Goal: Task Accomplishment & Management: Manage account settings

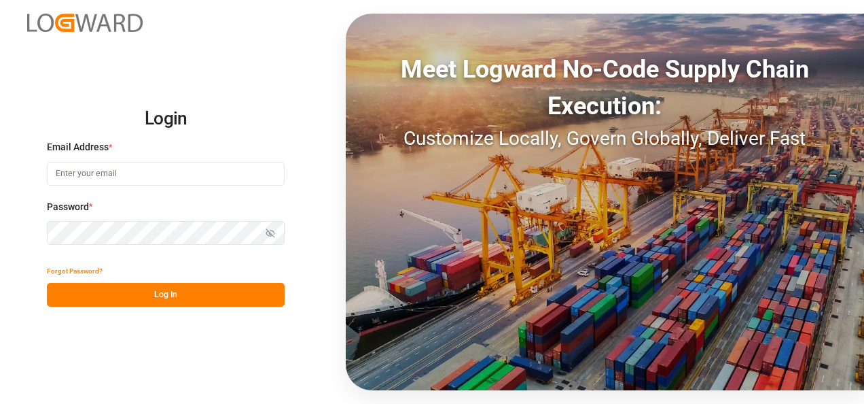
type input "[PERSON_NAME][EMAIL_ADDRESS][PERSON_NAME][DOMAIN_NAME]"
click at [182, 296] on button "Log In" at bounding box center [166, 295] width 238 height 24
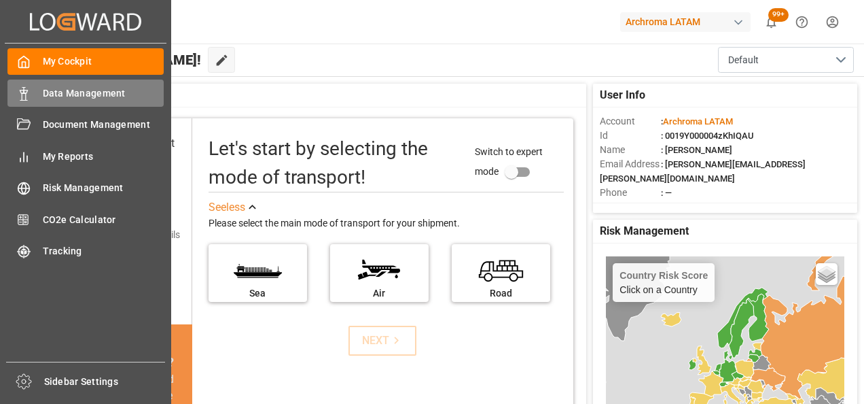
click at [85, 94] on span "Data Management" at bounding box center [104, 93] width 122 height 14
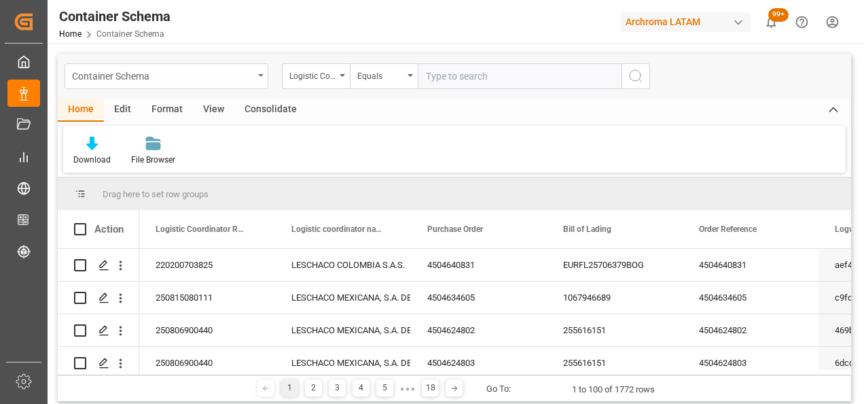
click at [256, 73] on div "Container Schema" at bounding box center [167, 76] width 204 height 26
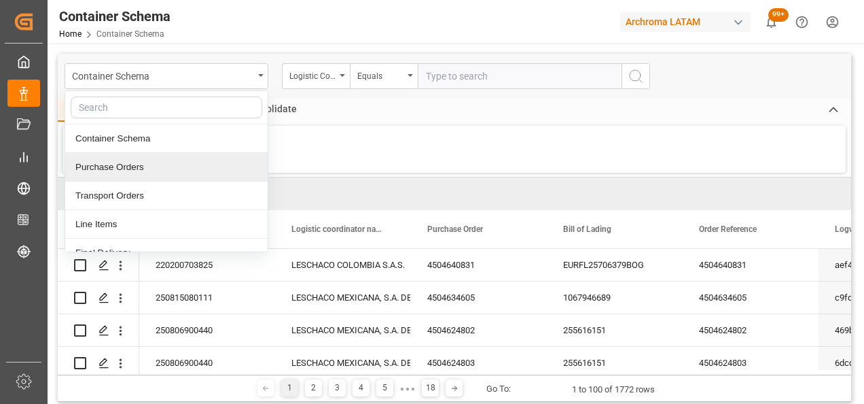
click at [147, 166] on div "Purchase Orders" at bounding box center [166, 167] width 203 height 29
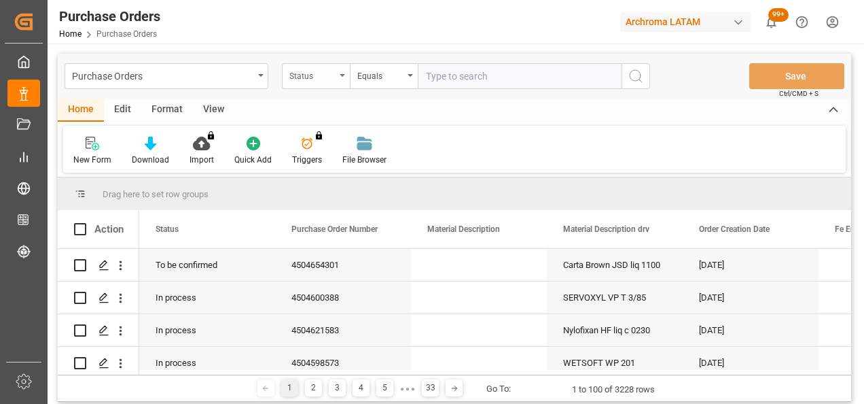
click at [327, 80] on div "Status" at bounding box center [312, 75] width 46 height 16
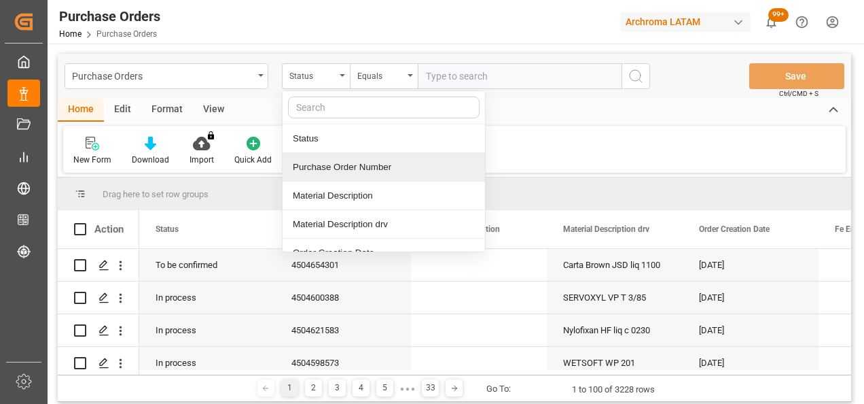
click at [328, 168] on div "Purchase Order Number" at bounding box center [384, 167] width 203 height 29
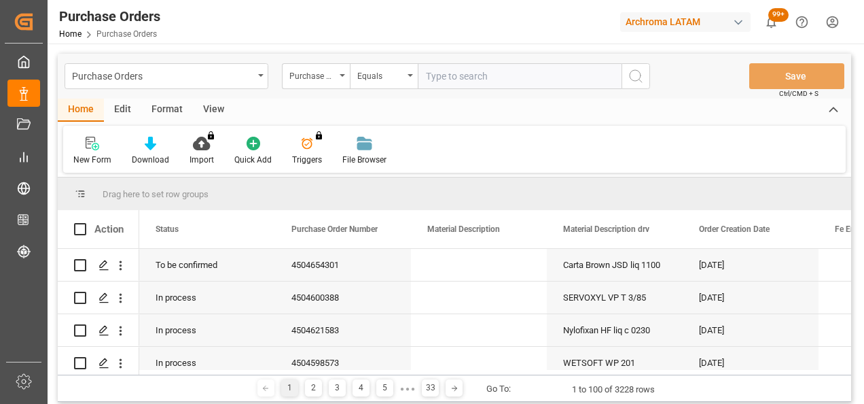
click at [447, 78] on input "text" at bounding box center [520, 76] width 204 height 26
click at [450, 76] on input "text" at bounding box center [520, 76] width 204 height 26
paste input "4504647416"
type input "4504647416"
click at [634, 82] on icon "search button" at bounding box center [636, 76] width 16 height 16
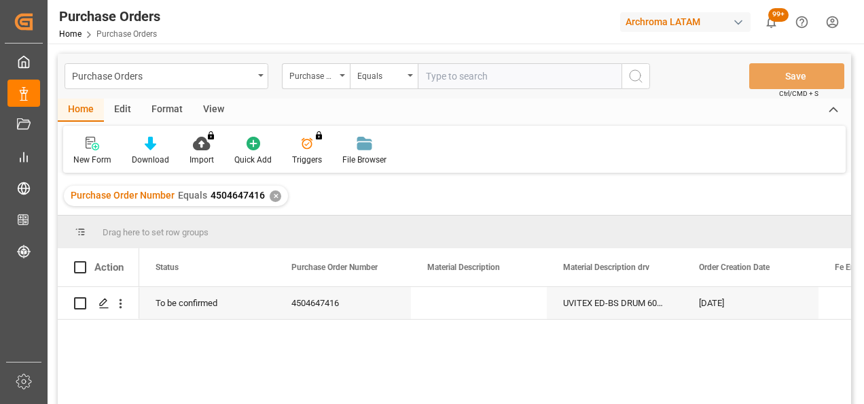
click at [448, 76] on input "text" at bounding box center [520, 76] width 204 height 26
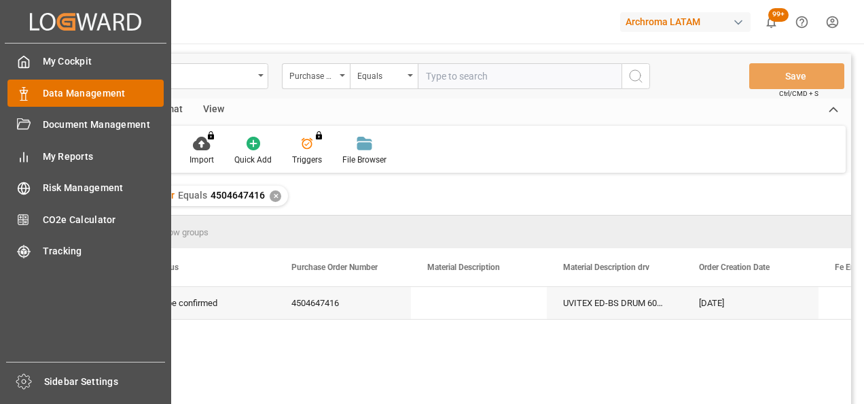
click at [77, 89] on span "Data Management" at bounding box center [104, 93] width 122 height 14
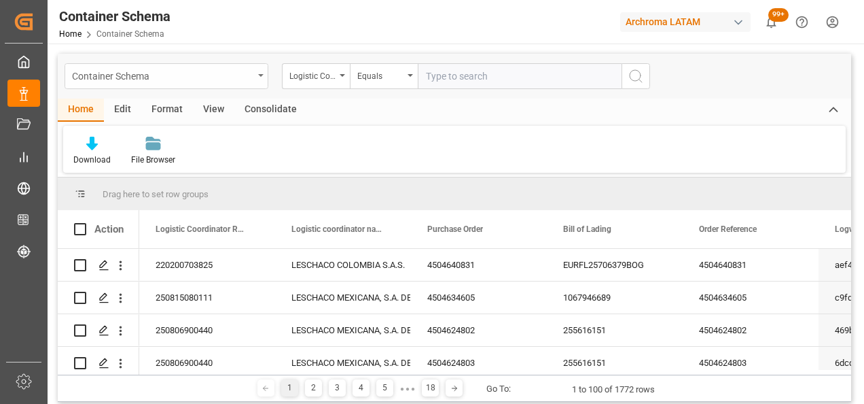
click at [245, 73] on div "Container Schema" at bounding box center [162, 75] width 181 height 17
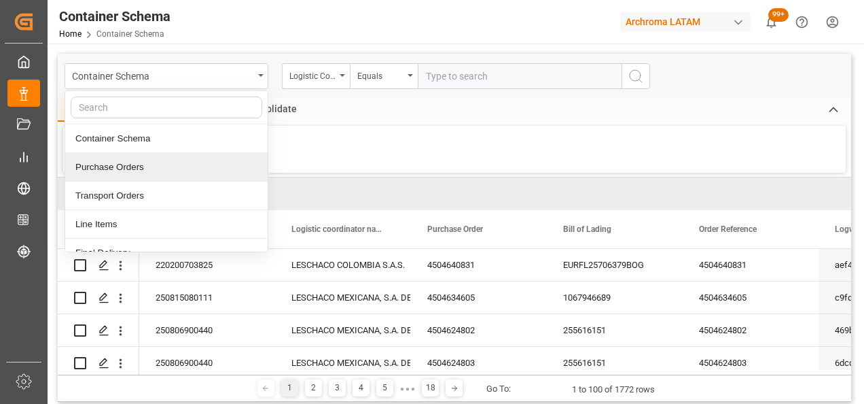
click at [147, 163] on div "Purchase Orders" at bounding box center [166, 167] width 203 height 29
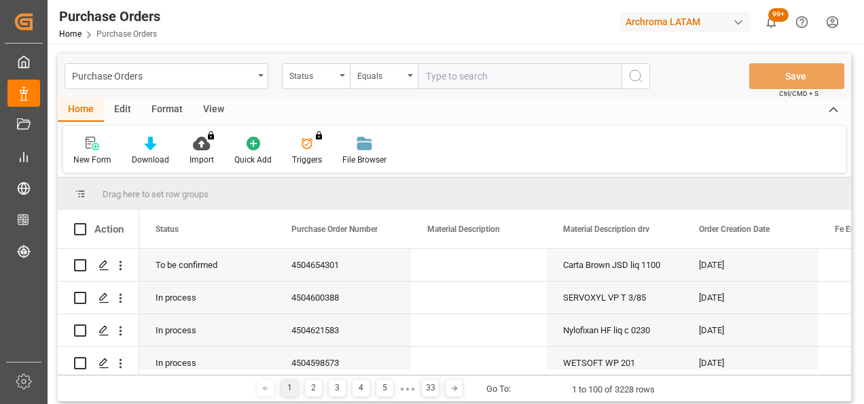
click at [330, 79] on div "Status" at bounding box center [312, 75] width 46 height 16
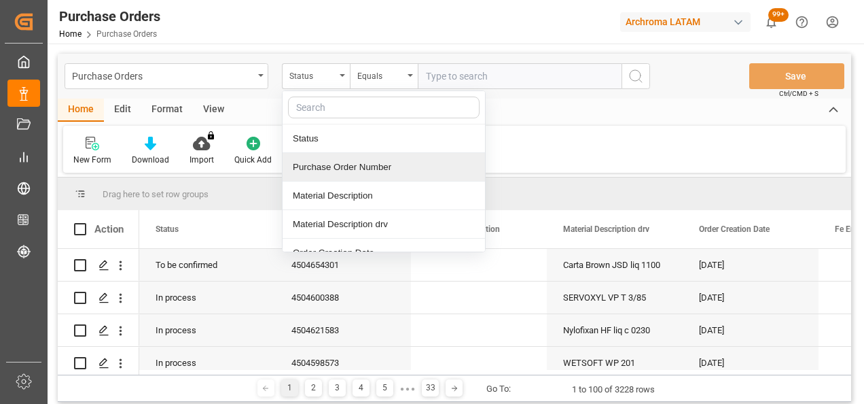
click at [326, 162] on div "Purchase Order Number" at bounding box center [384, 167] width 203 height 29
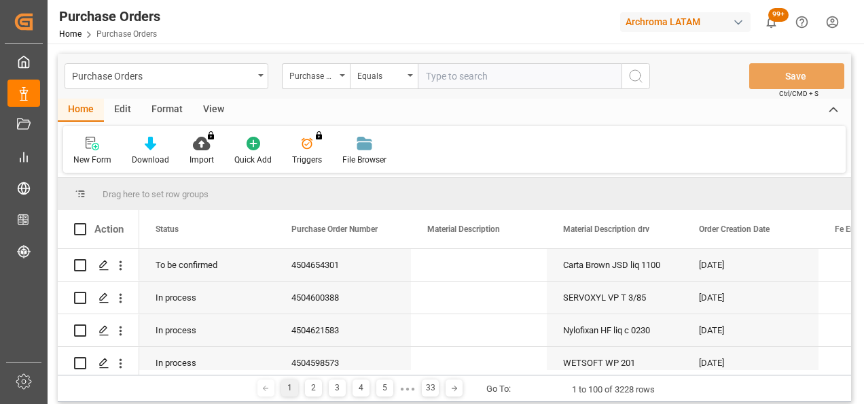
click at [460, 80] on input "text" at bounding box center [520, 76] width 204 height 26
paste input "4504647416"
click at [425, 75] on input "4504647416" at bounding box center [520, 76] width 204 height 26
type input "4504647416"
click at [631, 76] on icon "search button" at bounding box center [636, 76] width 16 height 16
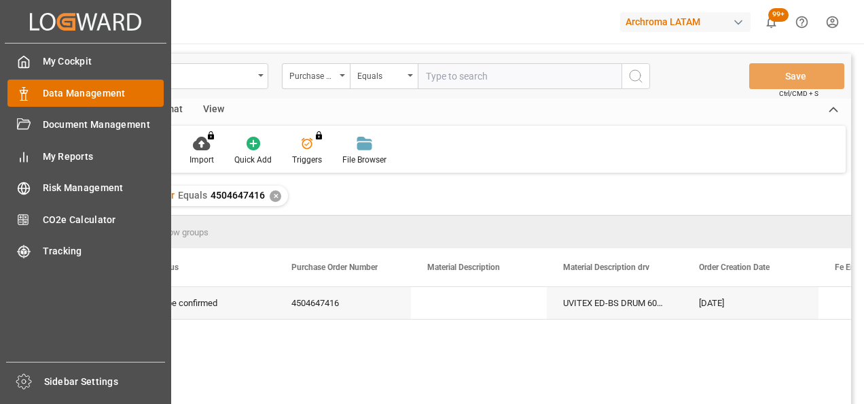
click at [38, 89] on div "Data Management Data Management" at bounding box center [85, 93] width 156 height 27
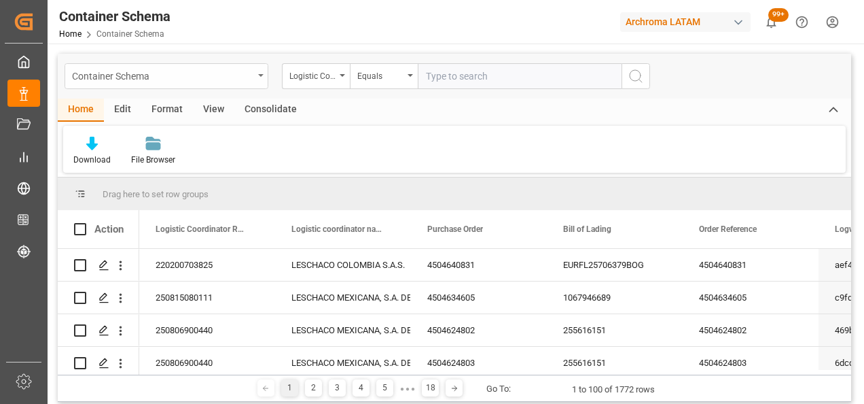
click at [259, 77] on div "Container Schema" at bounding box center [167, 76] width 204 height 26
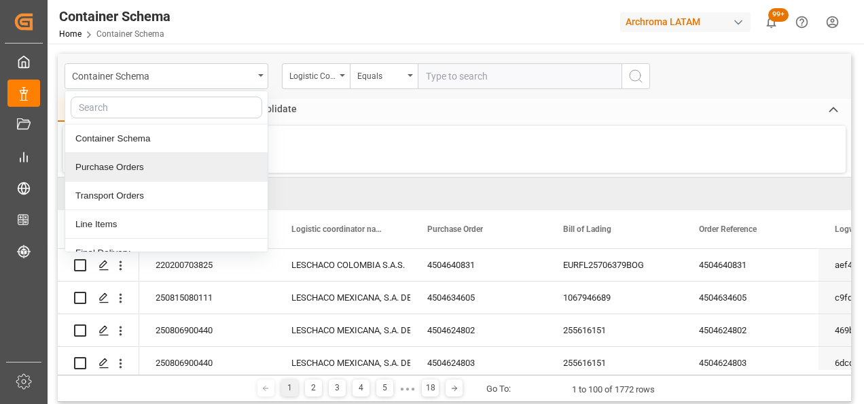
click at [185, 169] on div "Purchase Orders" at bounding box center [166, 167] width 203 height 29
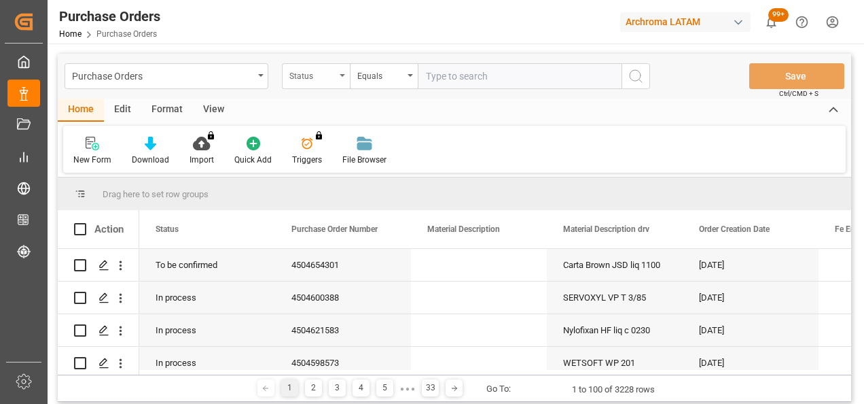
click at [340, 79] on div "Status" at bounding box center [316, 76] width 68 height 26
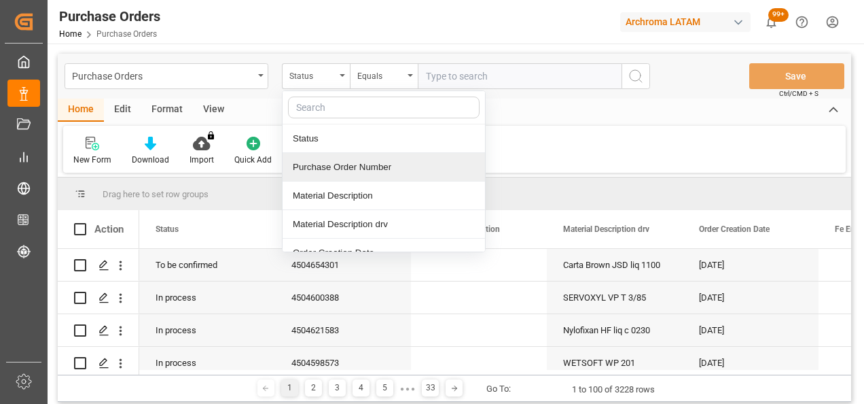
click at [348, 170] on div "Purchase Order Number" at bounding box center [384, 167] width 203 height 29
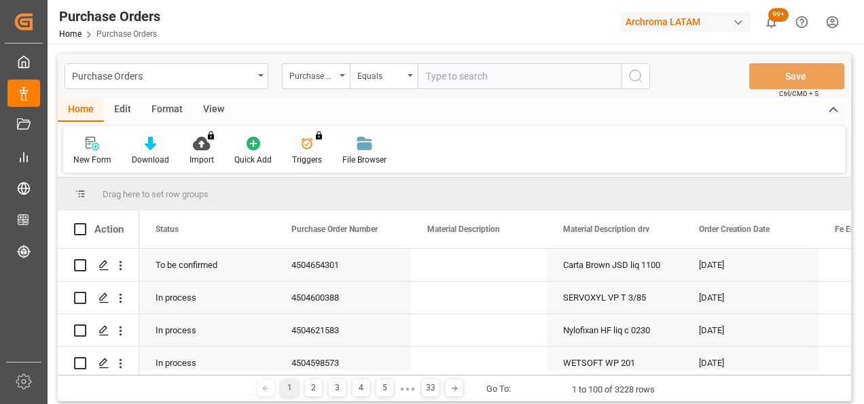
click at [457, 80] on input "text" at bounding box center [520, 76] width 204 height 26
paste input "4504641379"
click at [427, 76] on input "4504641379" at bounding box center [520, 76] width 204 height 26
click at [490, 73] on input "4504641379" at bounding box center [520, 76] width 204 height 26
type input "4504641379"
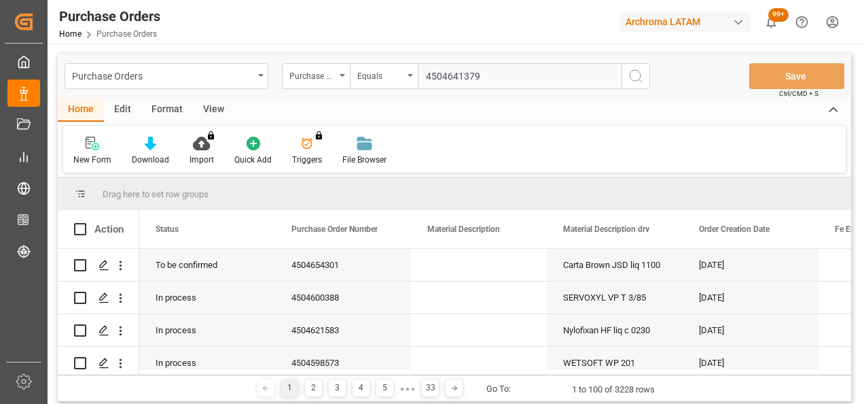
click at [635, 75] on icon "search button" at bounding box center [636, 76] width 16 height 16
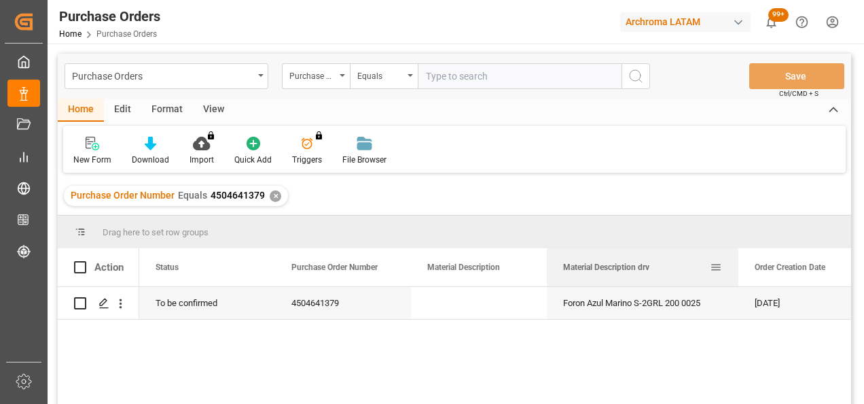
drag, startPoint x: 682, startPoint y: 270, endPoint x: 737, endPoint y: 270, distance: 54.4
click at [737, 270] on div at bounding box center [738, 267] width 5 height 38
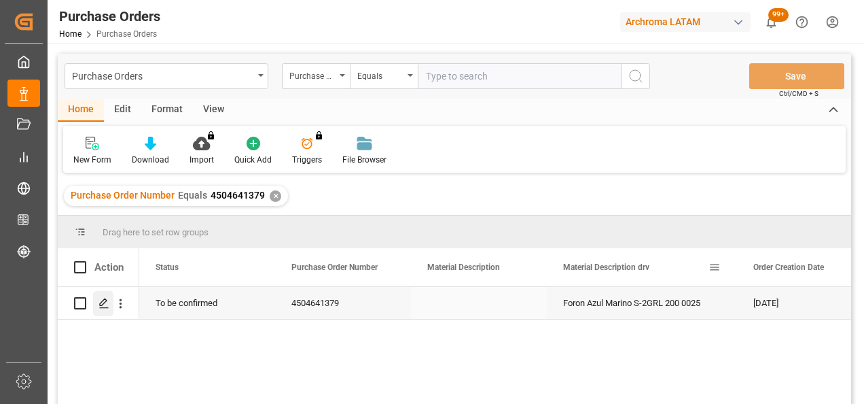
click at [106, 303] on icon "Press SPACE to select this row." at bounding box center [104, 303] width 11 height 11
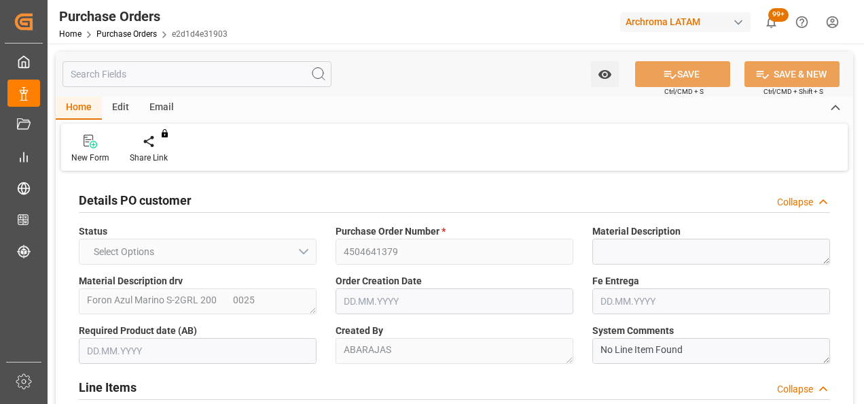
type input "1"
type input "[DATE]"
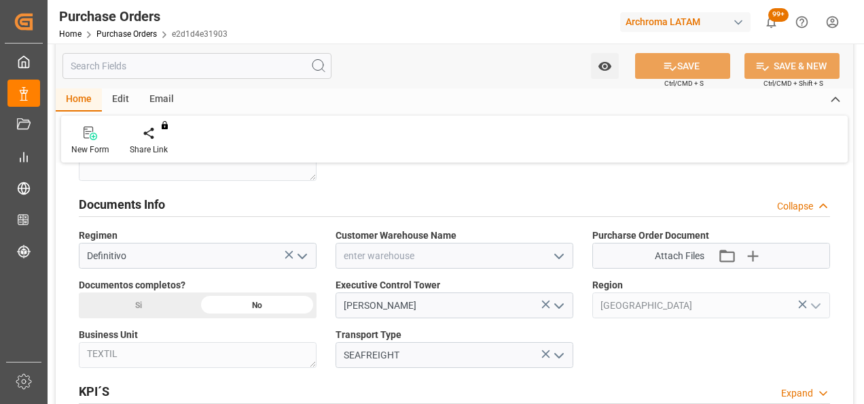
scroll to position [888, 0]
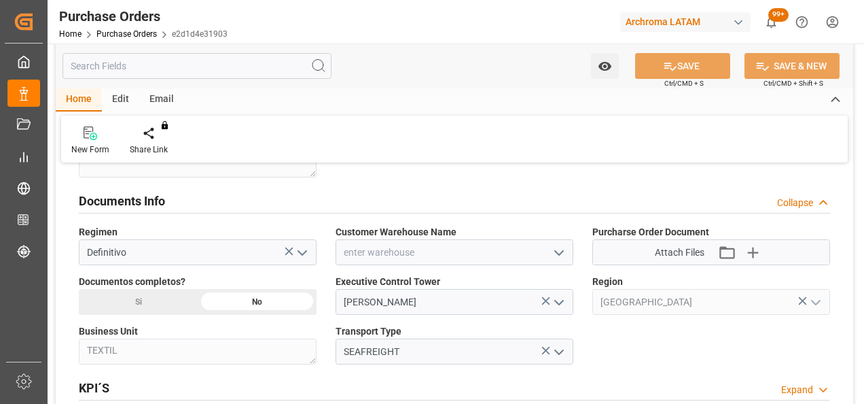
click at [560, 251] on polyline "open menu" at bounding box center [559, 253] width 8 height 4
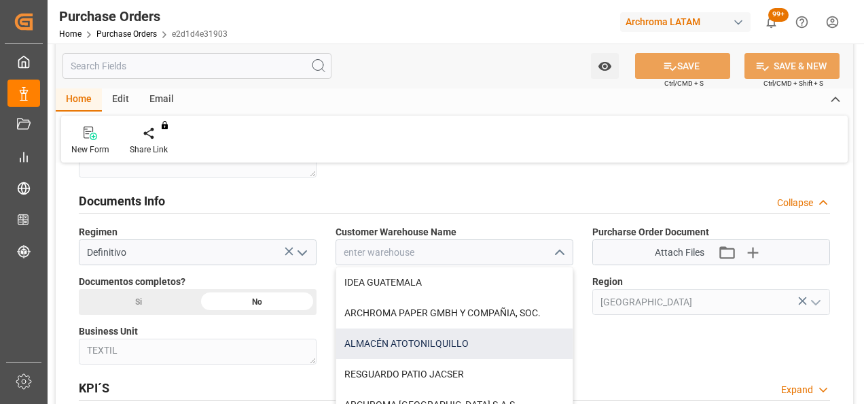
click at [451, 342] on div "ALMACÉN ATOTONILQUILLO" at bounding box center [454, 343] width 236 height 31
type input "ALMACÉN ATOTONILQUILLO"
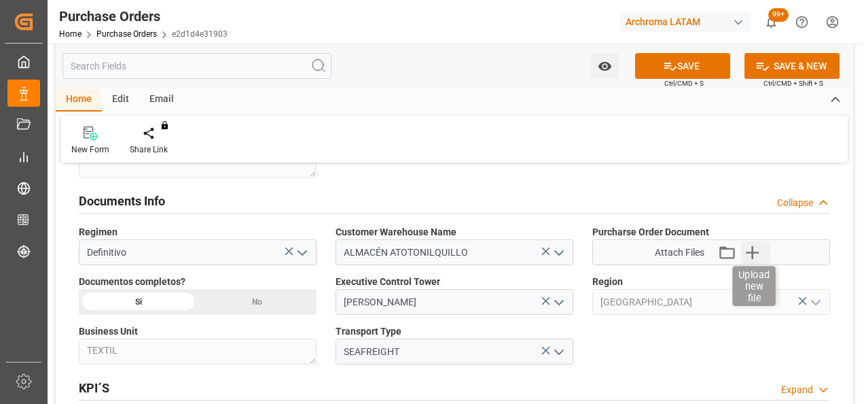
click at [753, 253] on icon "button" at bounding box center [752, 252] width 13 height 13
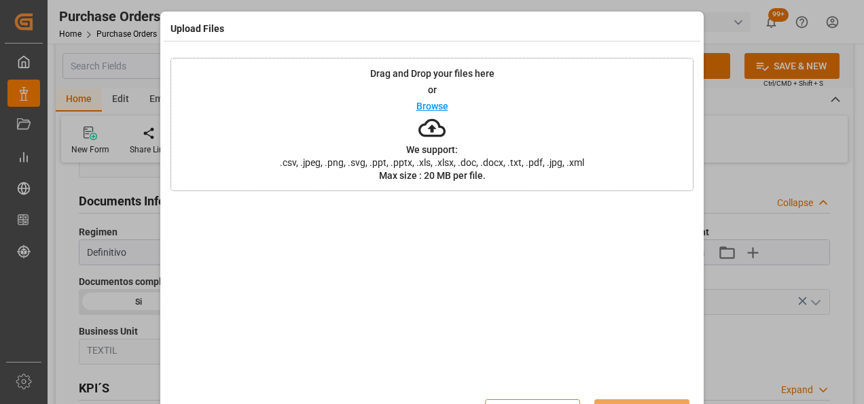
click at [427, 101] on p "Browse" at bounding box center [433, 106] width 32 height 10
click at [424, 106] on p "Browse" at bounding box center [433, 106] width 32 height 10
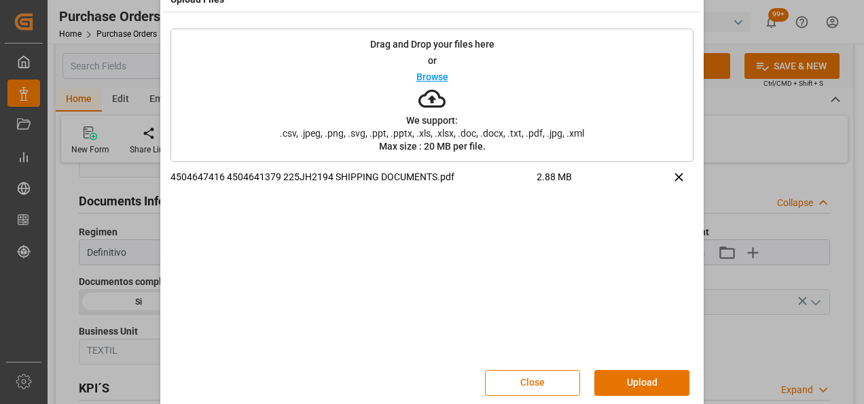
scroll to position [44, 0]
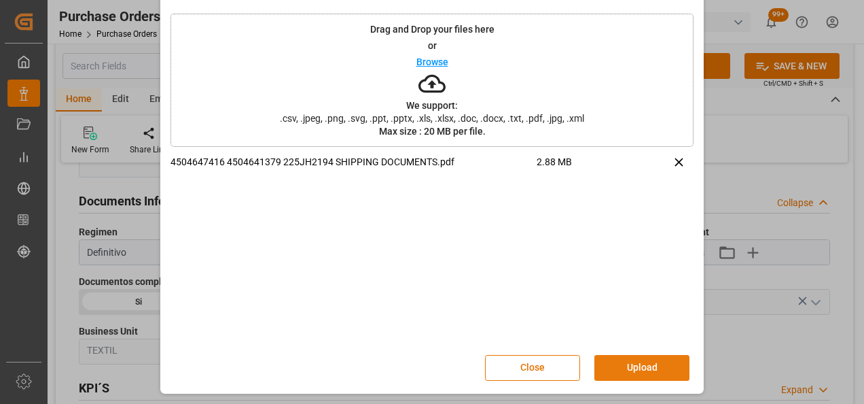
click at [642, 371] on button "Upload" at bounding box center [642, 368] width 95 height 26
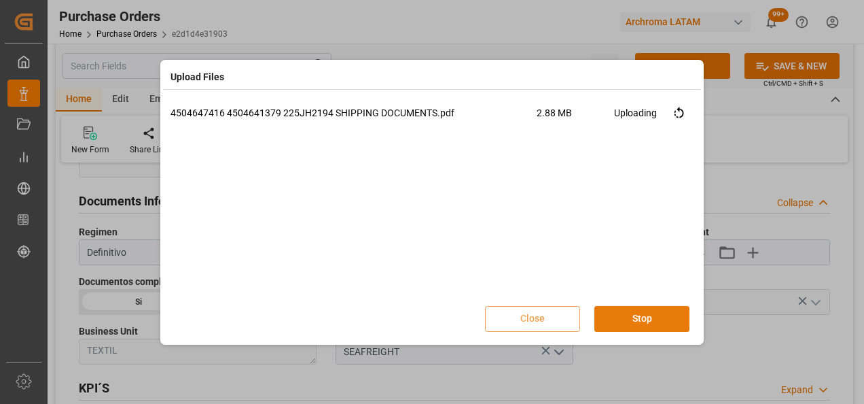
scroll to position [0, 0]
click at [624, 318] on button "Done" at bounding box center [642, 319] width 95 height 26
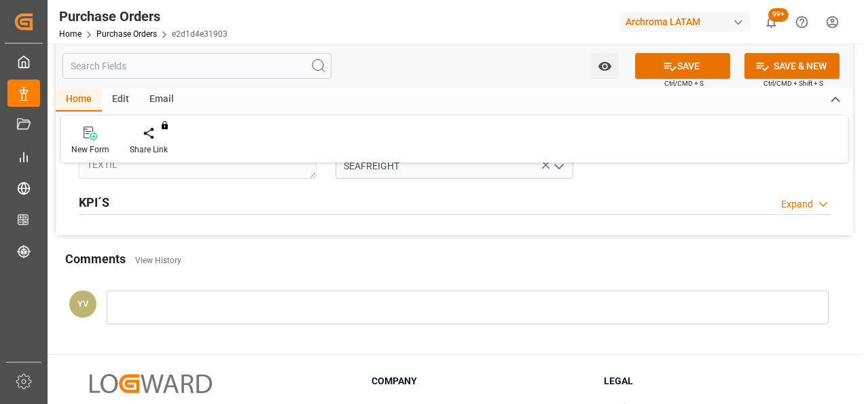
scroll to position [1075, 0]
click at [181, 294] on div at bounding box center [468, 305] width 722 height 34
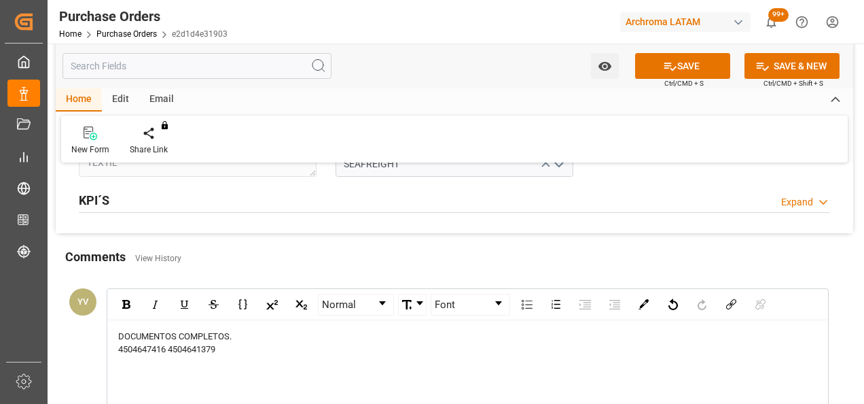
click at [171, 344] on span "4504647416 4504641379" at bounding box center [166, 349] width 97 height 10
drag, startPoint x: 116, startPoint y: 342, endPoint x: 150, endPoint y: 343, distance: 34.0
click at [150, 343] on div "DOCUMENTOS COMPLETOS. 4504647416 4504641379" at bounding box center [468, 370] width 720 height 101
click at [185, 358] on div "4504641379" at bounding box center [468, 363] width 700 height 14
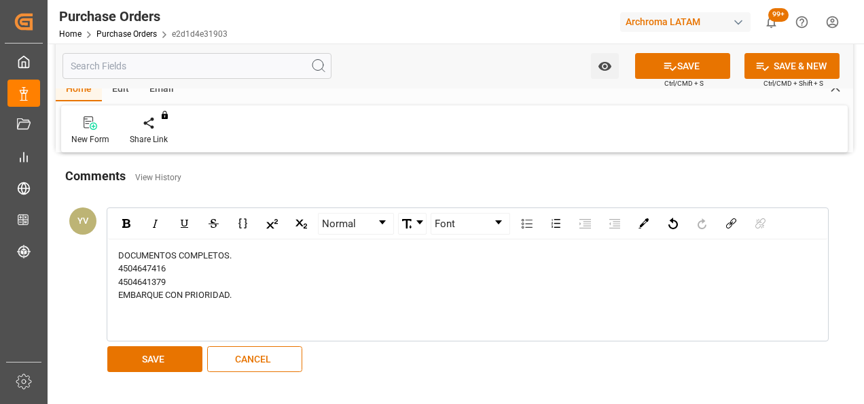
scroll to position [1159, 0]
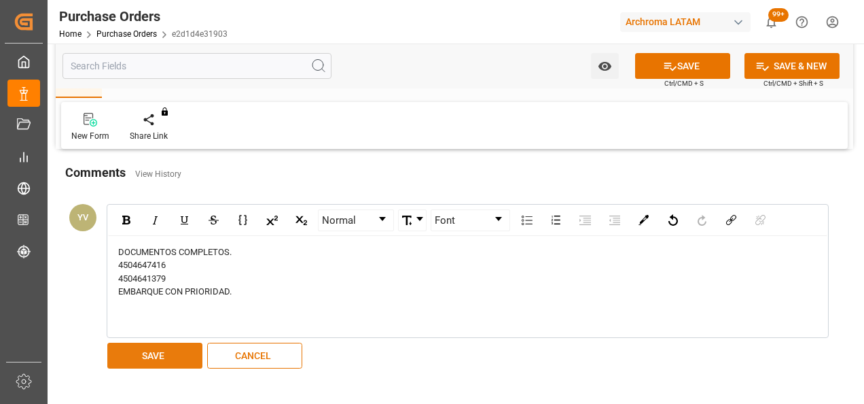
click at [166, 352] on button "SAVE" at bounding box center [154, 355] width 95 height 26
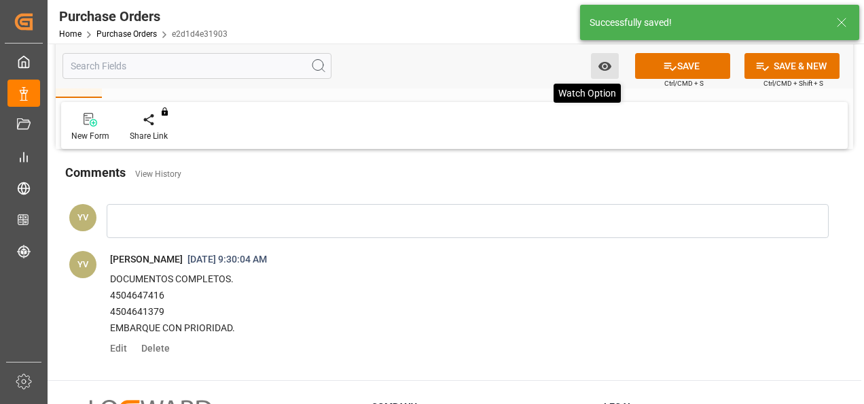
click at [599, 65] on icon "open menu" at bounding box center [605, 66] width 14 height 14
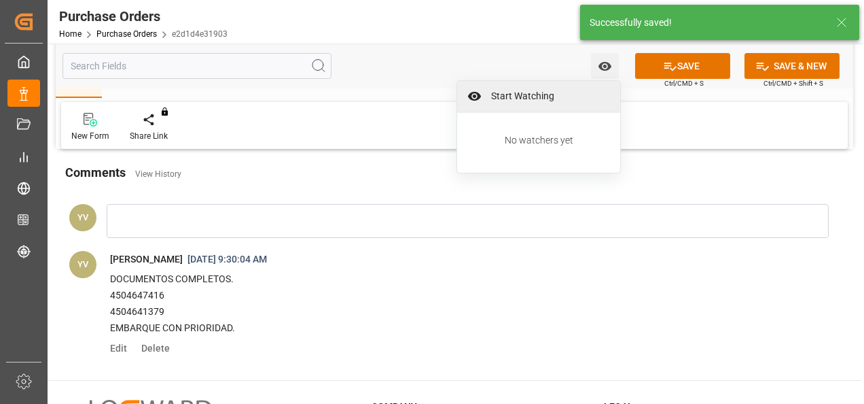
click at [545, 90] on span "Start Watching" at bounding box center [549, 96] width 124 height 14
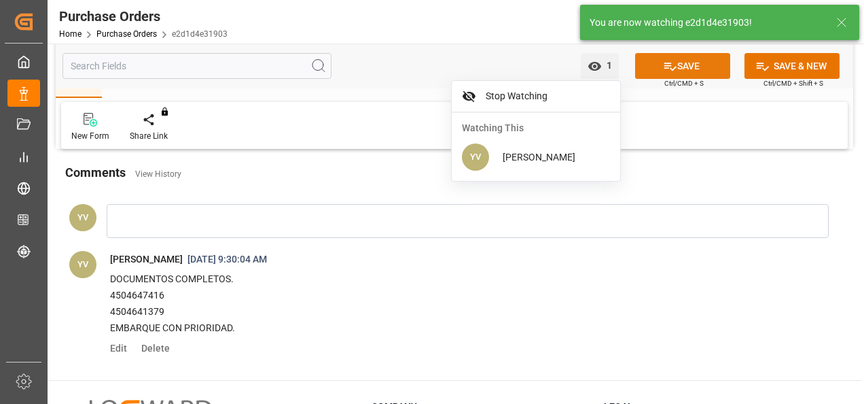
click at [689, 65] on button "SAVE" at bounding box center [682, 66] width 95 height 26
